Goal: Task Accomplishment & Management: Manage account settings

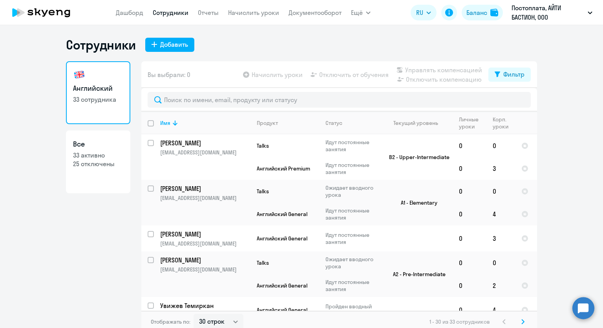
select select "30"
click at [164, 99] on input "text" at bounding box center [339, 100] width 383 height 16
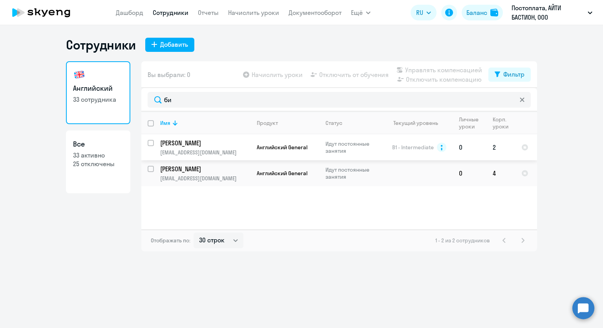
type input "би"
click at [151, 144] on input "select row 312556" at bounding box center [156, 148] width 16 height 16
checkbox input "true"
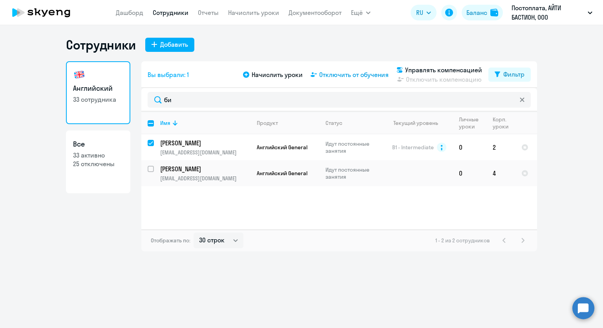
click at [363, 72] on span "Отключить от обучения" at bounding box center [353, 74] width 69 height 9
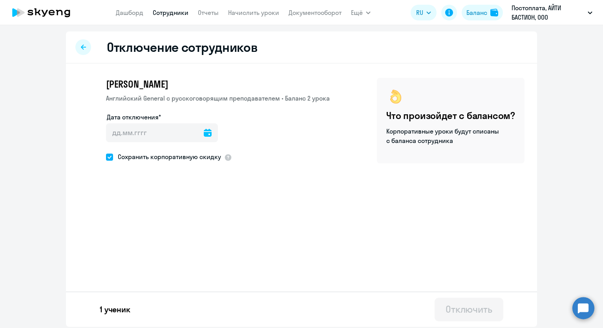
click at [205, 136] on icon at bounding box center [208, 133] width 8 height 8
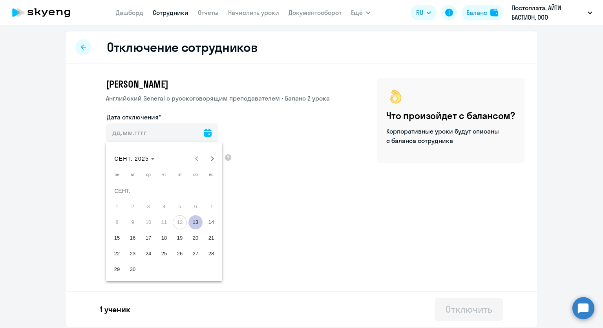
click at [197, 221] on span "13" at bounding box center [195, 222] width 14 height 14
type input "[DATE]"
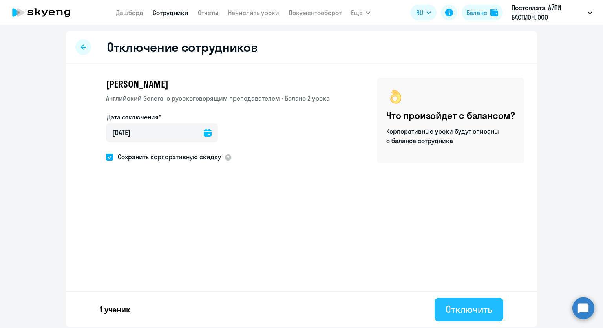
click at [462, 310] on div "Отключить" at bounding box center [468, 308] width 47 height 13
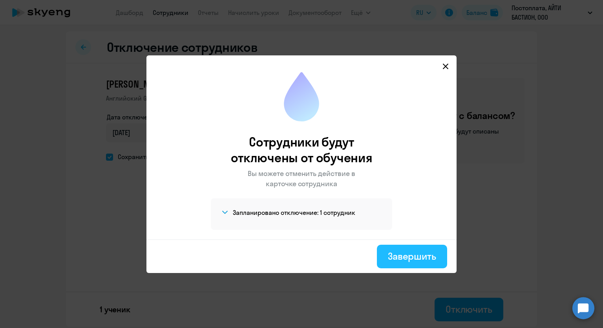
click at [423, 260] on div "Завершить" at bounding box center [412, 255] width 48 height 13
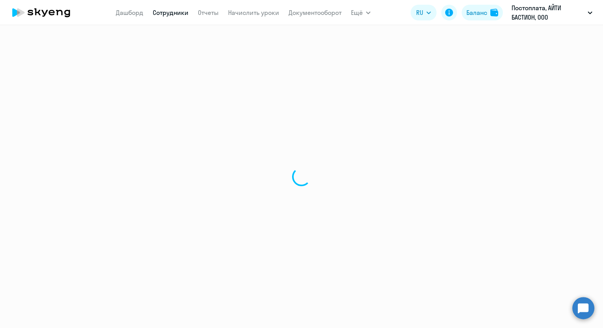
select select "30"
